Goal: Find specific page/section: Find specific page/section

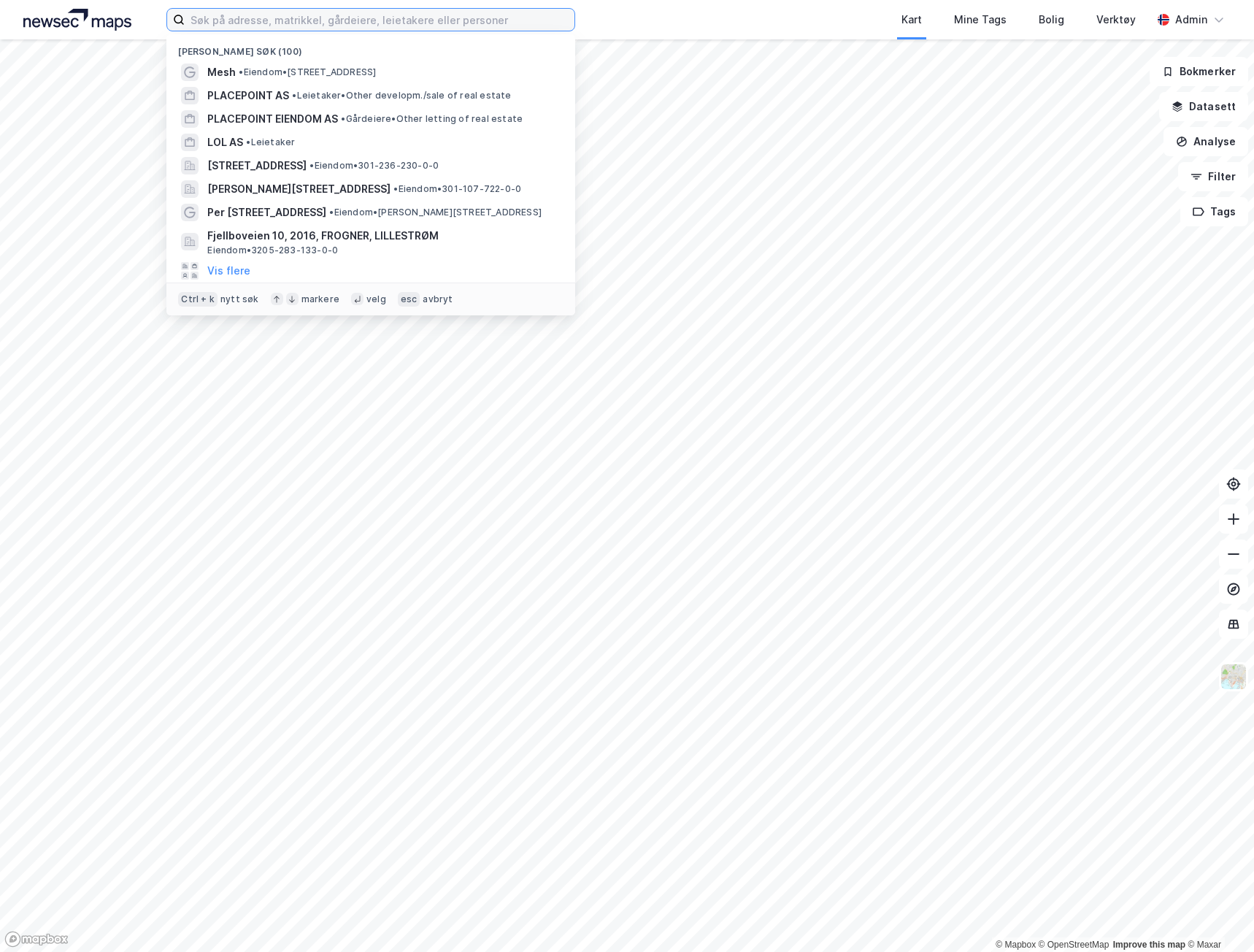
click at [290, 27] on input at bounding box center [380, 20] width 390 height 22
paste input "Youngstorget 5"
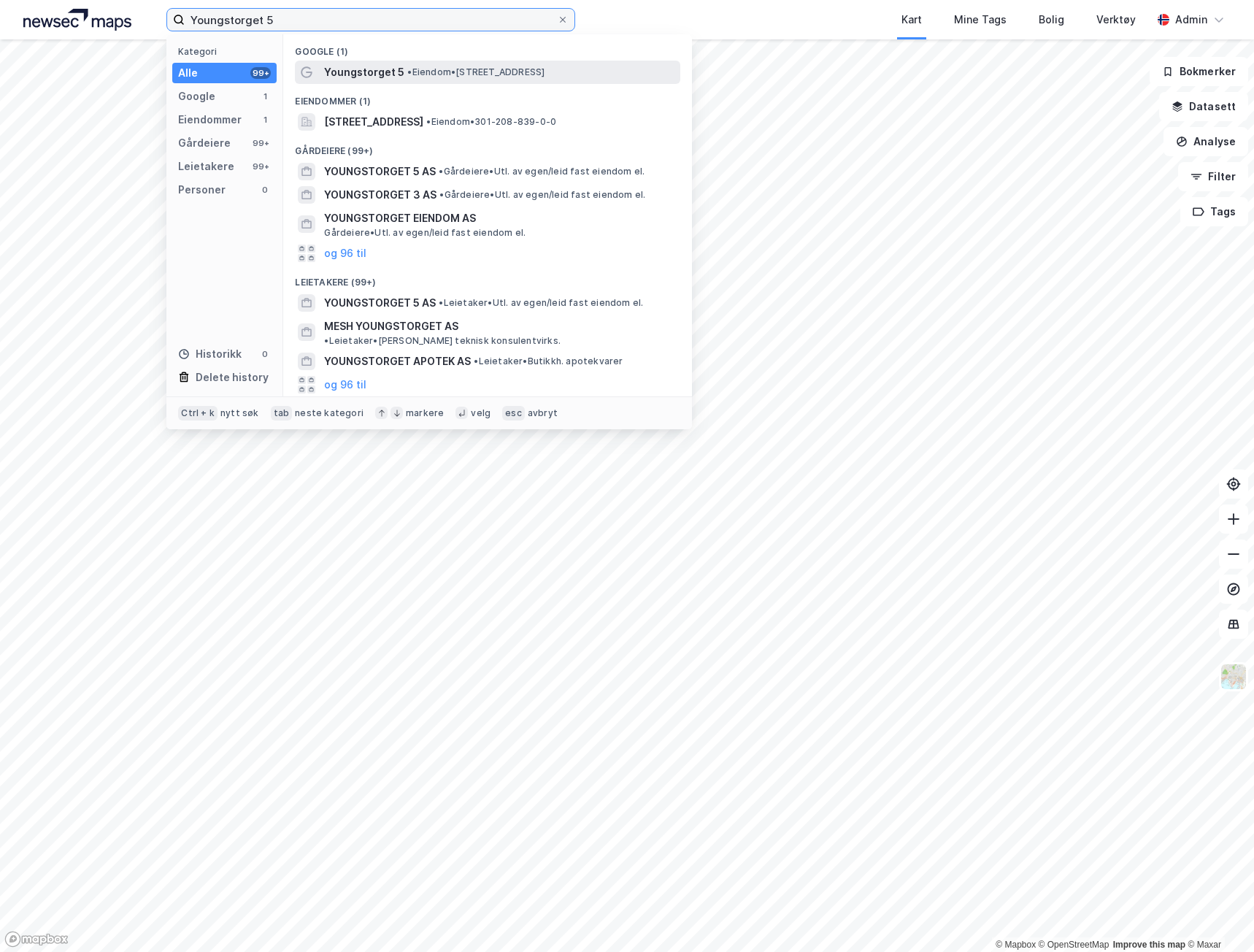
type input "Youngstorget 5"
click at [385, 76] on span "Youngstorget 5" at bounding box center [363, 72] width 80 height 17
